Goal: Book appointment/travel/reservation

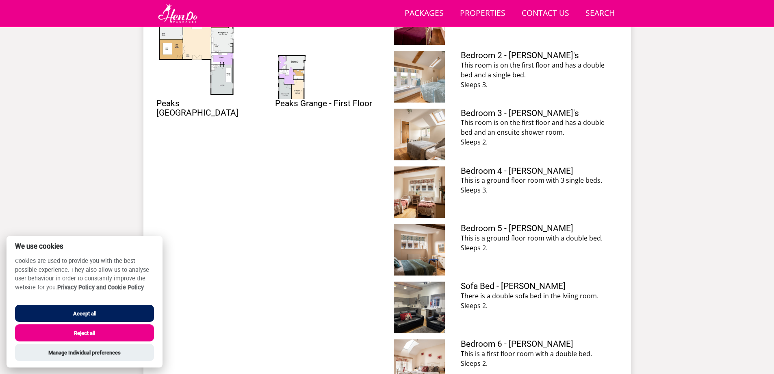
scroll to position [170, 0]
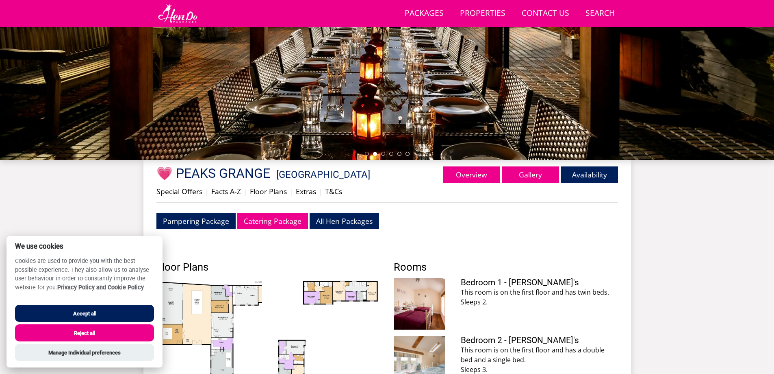
click at [102, 311] on button "Accept all" at bounding box center [84, 312] width 139 height 17
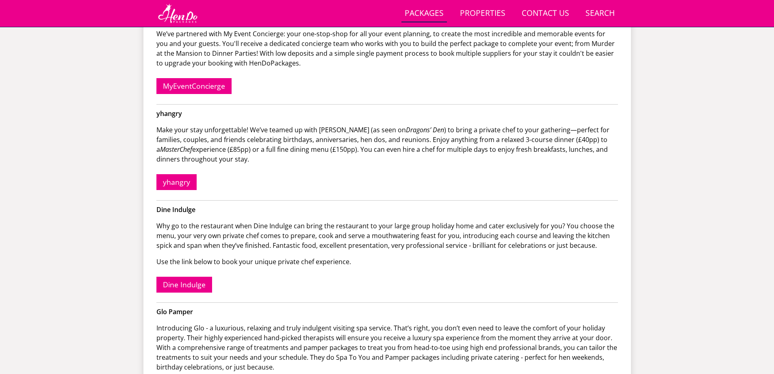
scroll to position [465, 0]
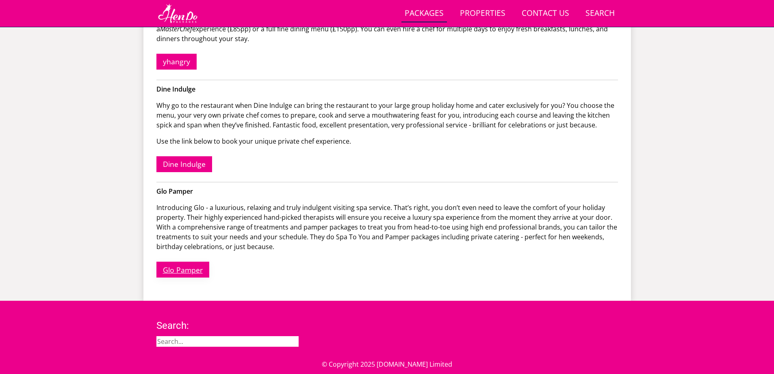
click at [182, 273] on link "Glo Pamper" at bounding box center [182, 269] width 53 height 16
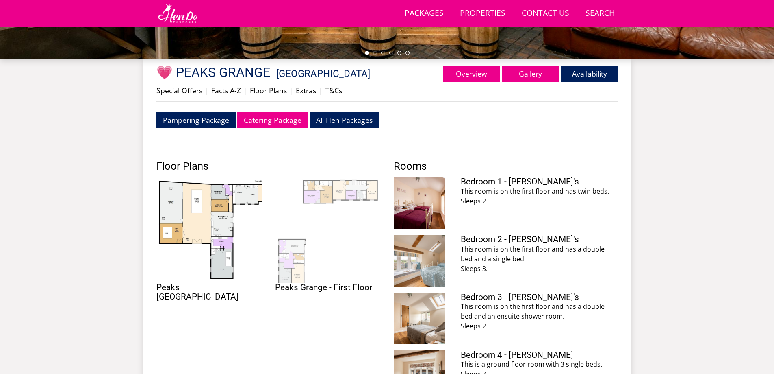
scroll to position [292, 0]
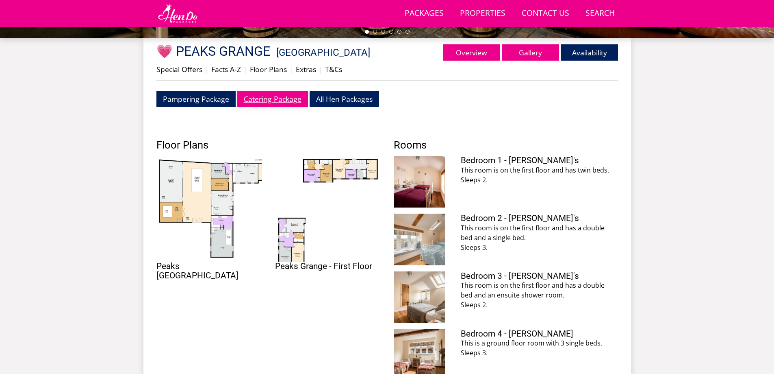
click at [277, 92] on link "Catering Package" at bounding box center [272, 99] width 71 height 16
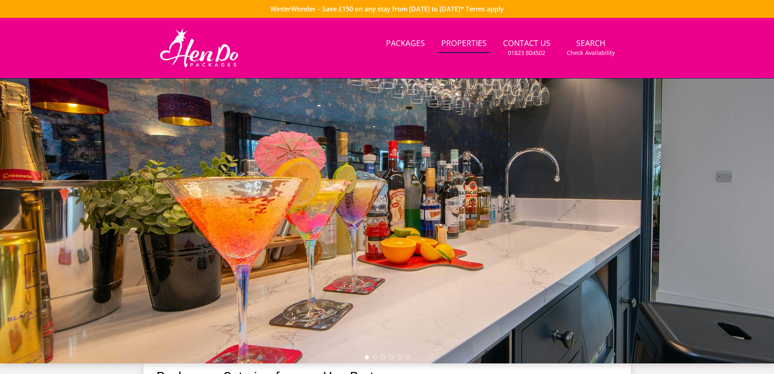
click at [470, 40] on link "Properties" at bounding box center [464, 44] width 52 height 18
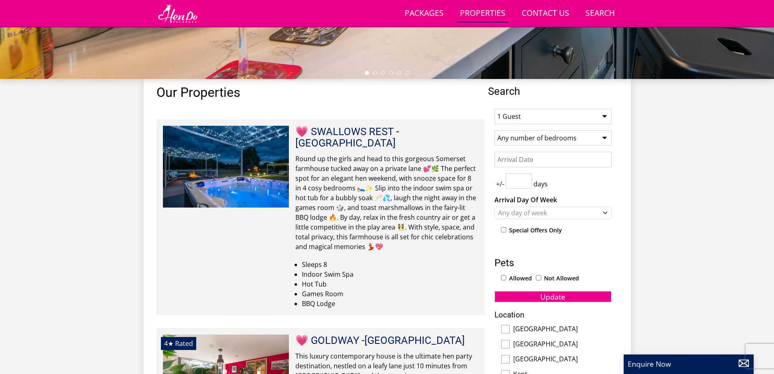
scroll to position [251, 0]
click at [537, 116] on select "1 Guest 2 Guests 3 Guests 4 Guests 5 Guests 6 Guests 7 Guests 8 Guests 9 Guests…" at bounding box center [553, 115] width 117 height 15
select select "23"
click at [495, 108] on select "1 Guest 2 Guests 3 Guests 4 Guests 5 Guests 6 Guests 7 Guests 8 Guests 9 Guests…" at bounding box center [553, 115] width 117 height 15
click at [540, 157] on input "Date" at bounding box center [553, 158] width 117 height 15
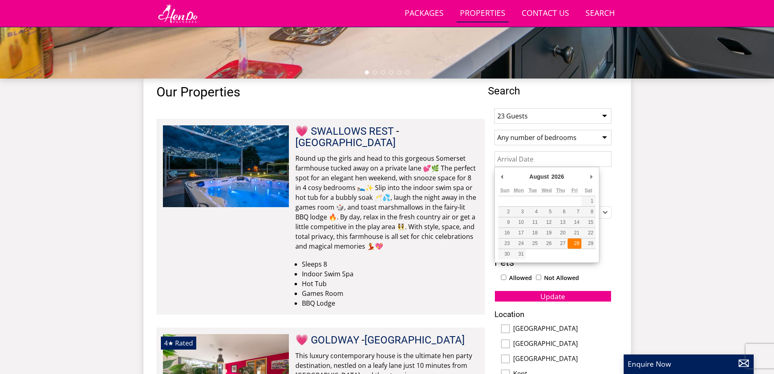
type input "[DATE]"
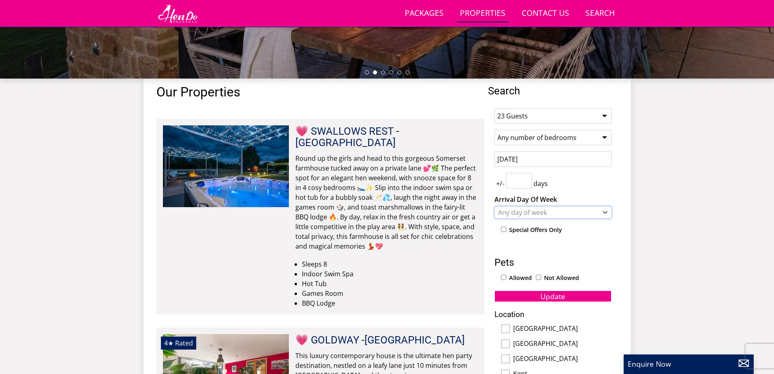
click at [530, 213] on div "Any day of week" at bounding box center [548, 212] width 105 height 9
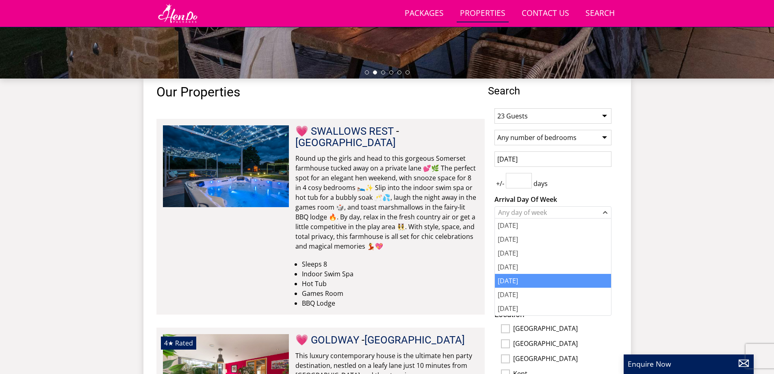
click at [527, 279] on div "[DATE]" at bounding box center [553, 281] width 116 height 14
click at [595, 182] on div "+/- days" at bounding box center [553, 180] width 117 height 15
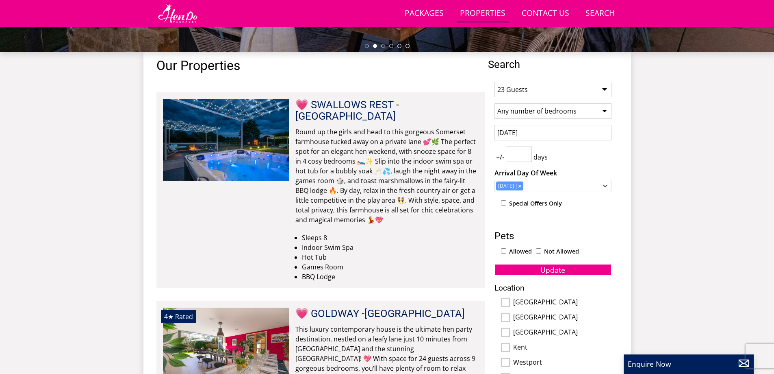
scroll to position [292, 0]
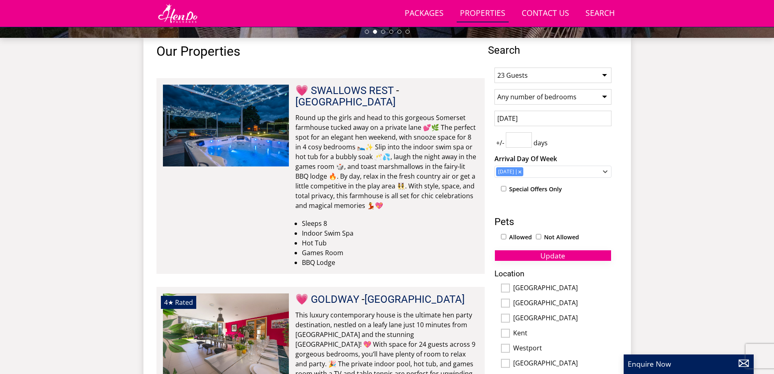
click at [576, 255] on button "Update" at bounding box center [553, 255] width 117 height 11
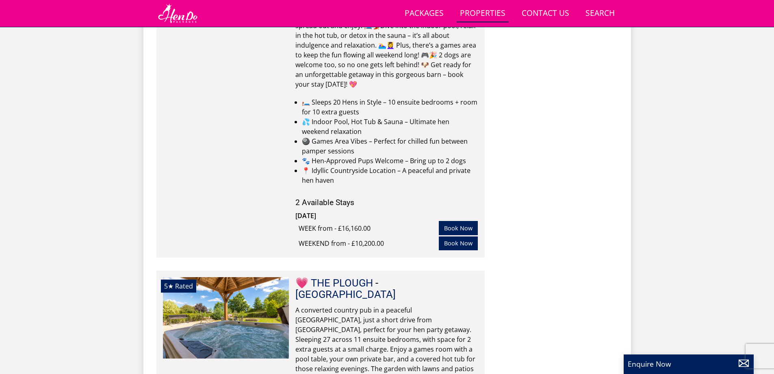
scroll to position [1308, 0]
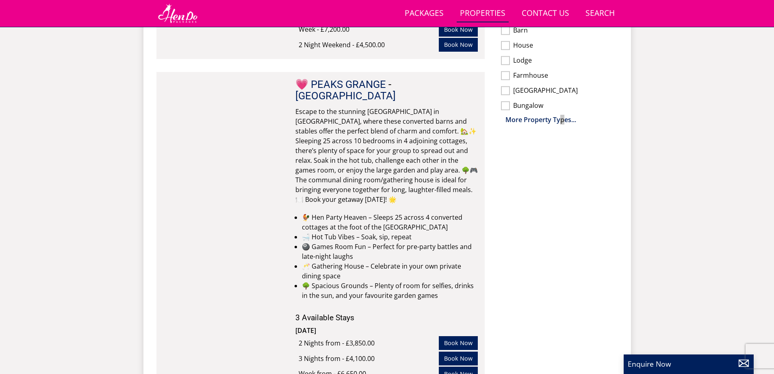
scroll to position [414, 0]
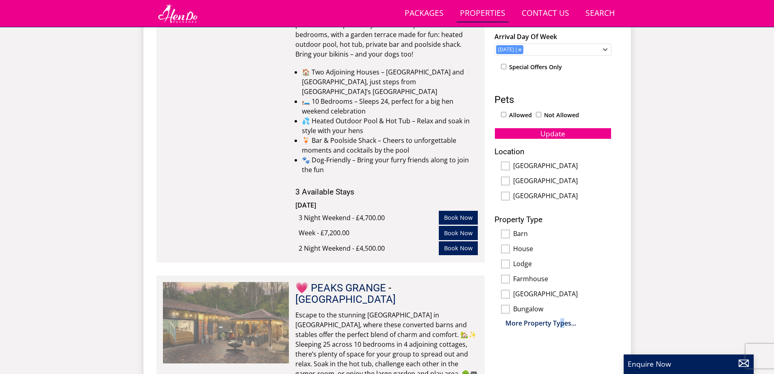
click at [236, 282] on img at bounding box center [226, 322] width 126 height 81
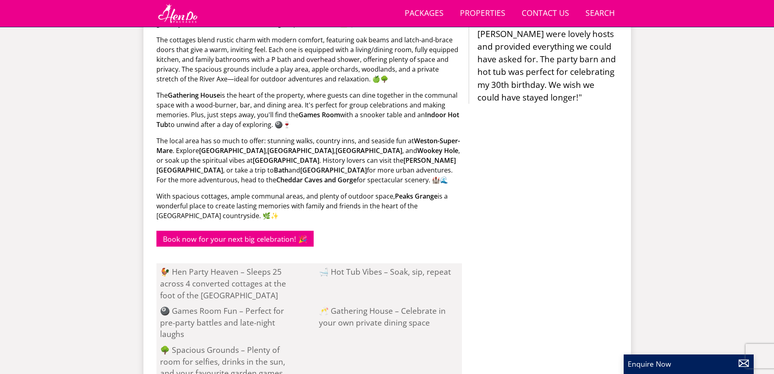
scroll to position [466, 0]
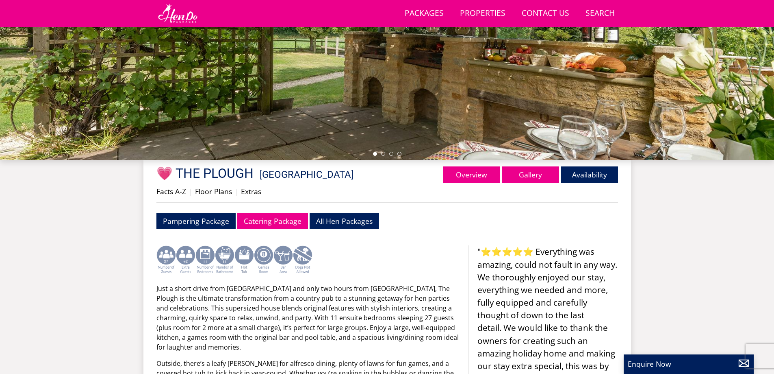
scroll to position [130, 0]
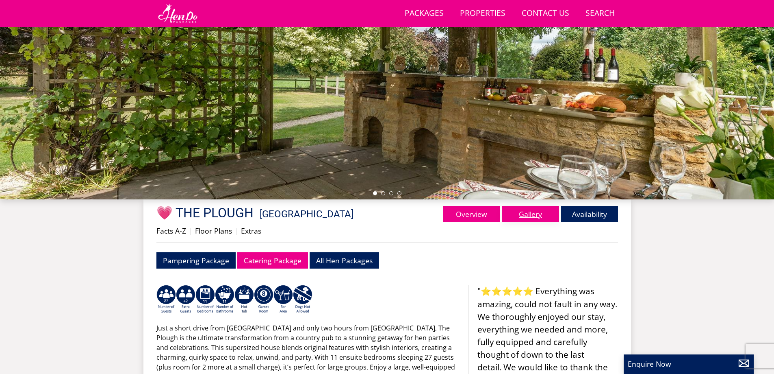
click at [546, 220] on link "Gallery" at bounding box center [530, 214] width 57 height 16
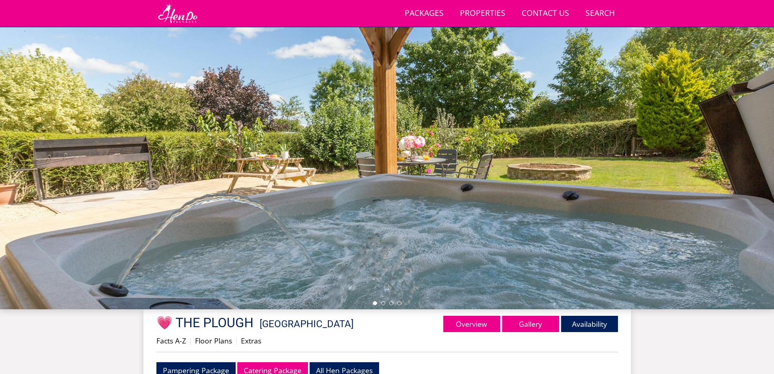
scroll to position [139, 0]
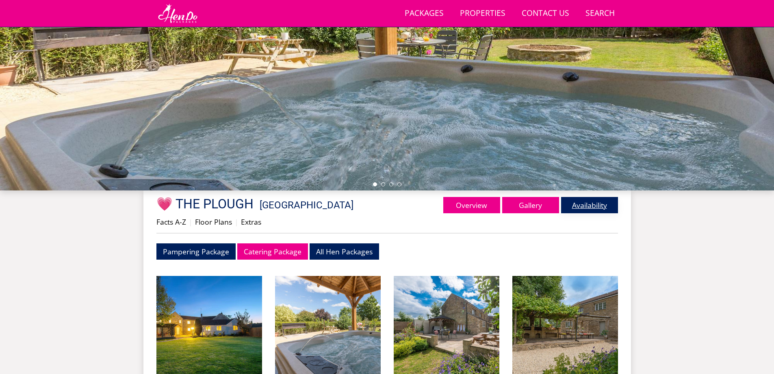
click at [585, 206] on link "Availability" at bounding box center [589, 205] width 57 height 16
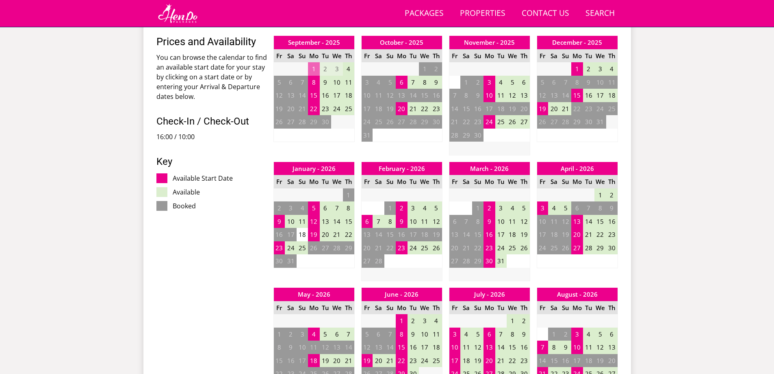
scroll to position [467, 0]
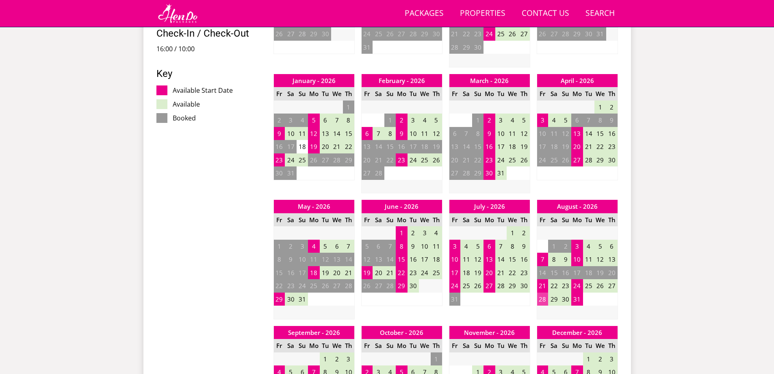
click at [542, 299] on td "28" at bounding box center [542, 298] width 11 height 13
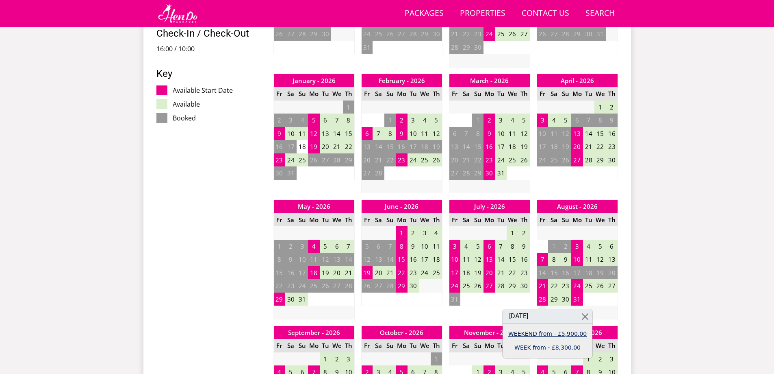
click at [552, 333] on link "WEEKEND from - £5,900.00" at bounding box center [547, 333] width 78 height 9
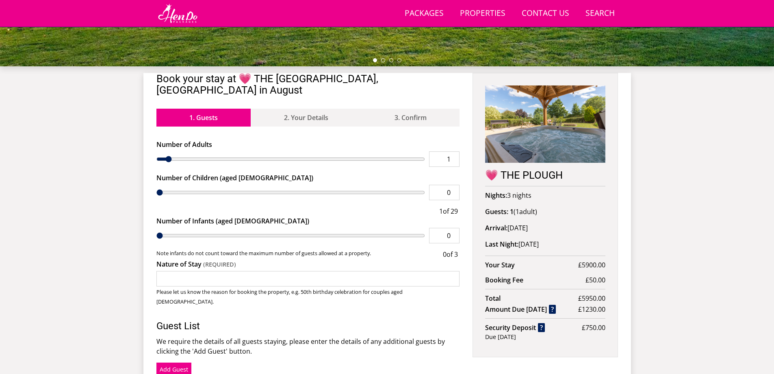
scroll to position [263, 0]
